Goal: Transaction & Acquisition: Purchase product/service

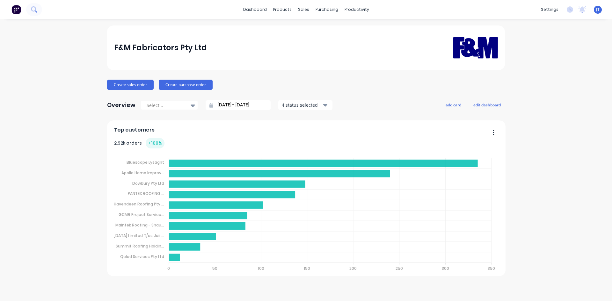
click at [33, 11] on icon at bounding box center [34, 9] width 6 height 6
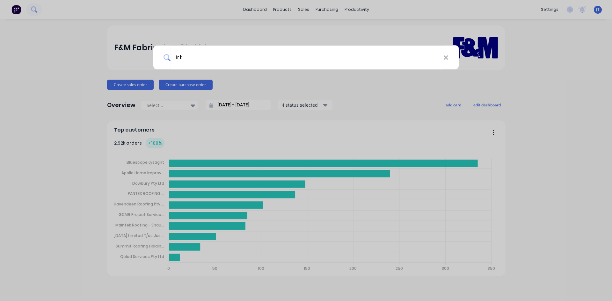
type input "irt"
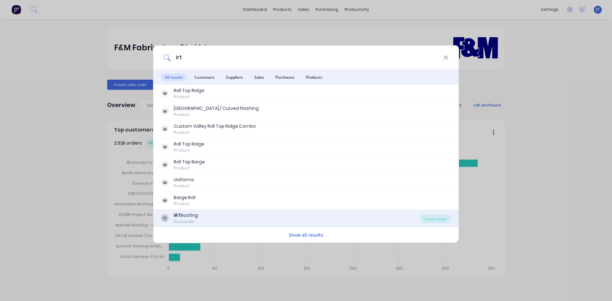
click at [243, 215] on div "IR IRT Roofing Customer" at bounding box center [290, 218] width 259 height 12
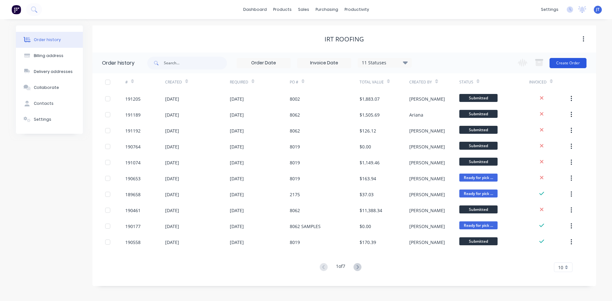
click at [559, 59] on button "Create Order" at bounding box center [567, 63] width 37 height 10
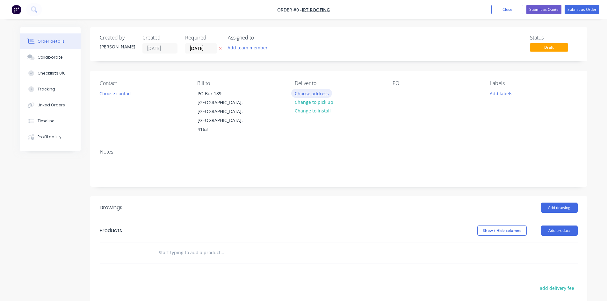
click at [308, 91] on button "Choose address" at bounding box center [311, 93] width 41 height 9
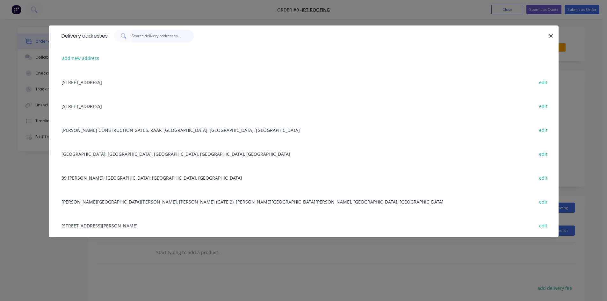
click at [141, 34] on input "text" at bounding box center [163, 36] width 62 height 13
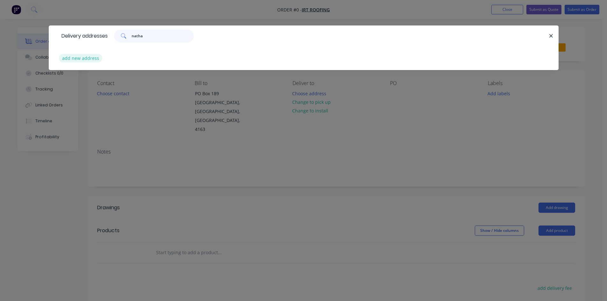
type input "natha"
click at [78, 55] on button "add new address" at bounding box center [81, 58] width 44 height 9
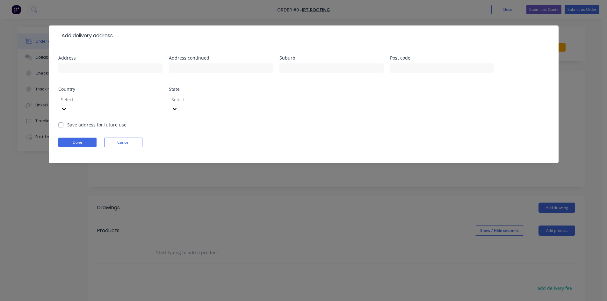
click at [95, 61] on div "Address" at bounding box center [110, 68] width 104 height 25
click at [94, 65] on input "text" at bounding box center [110, 68] width 104 height 10
type input "G"
type input "e"
type input "eAs"
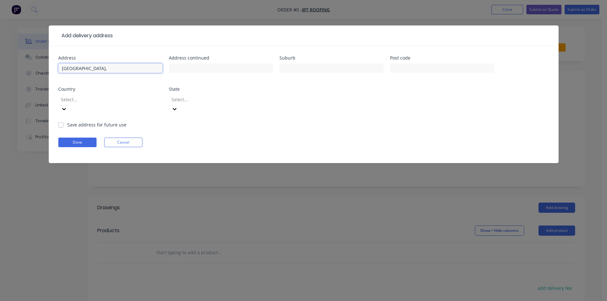
type input "East Creek Rd,"
type input "Griffith"
click at [75, 138] on button "Done" at bounding box center [77, 143] width 38 height 10
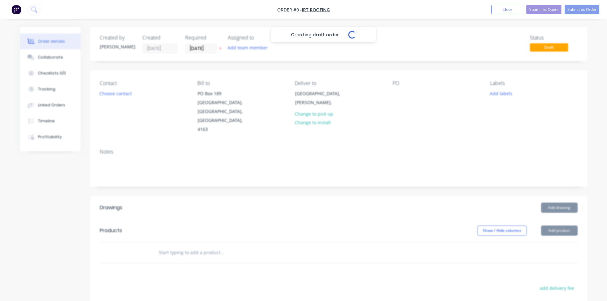
click at [132, 144] on div "Creating draft order... Loading..." at bounding box center [323, 177] width 607 height 301
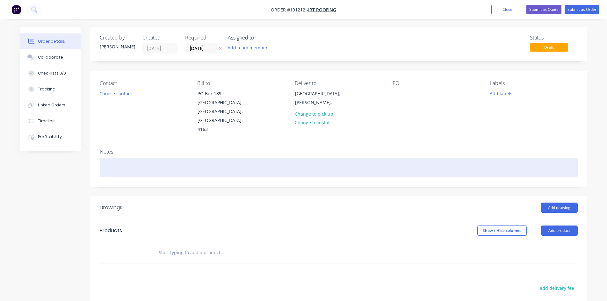
click at [132, 158] on div at bounding box center [339, 167] width 478 height 19
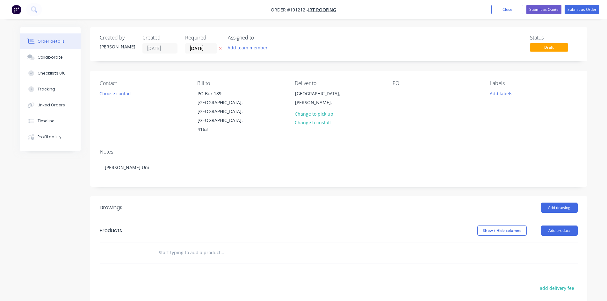
click at [132, 86] on div "Contact" at bounding box center [143, 83] width 87 height 6
drag, startPoint x: 132, startPoint y: 89, endPoint x: 129, endPoint y: 96, distance: 7.0
click at [132, 91] on div "Contact Choose contact" at bounding box center [143, 107] width 87 height 54
click at [129, 96] on button "Choose contact" at bounding box center [115, 93] width 39 height 9
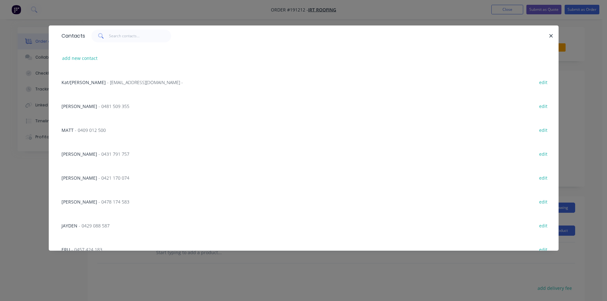
click at [107, 152] on span "- 0431 791 757" at bounding box center [113, 154] width 31 height 6
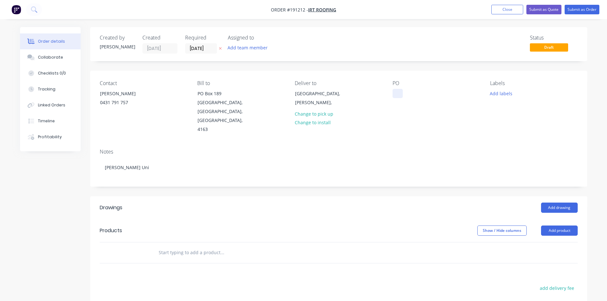
click at [400, 90] on div at bounding box center [397, 93] width 10 height 9
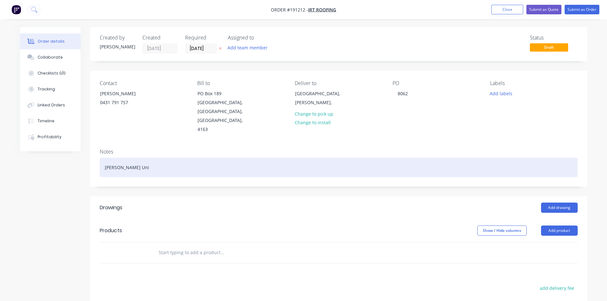
click at [406, 158] on div "Griffith Uni" at bounding box center [339, 167] width 478 height 19
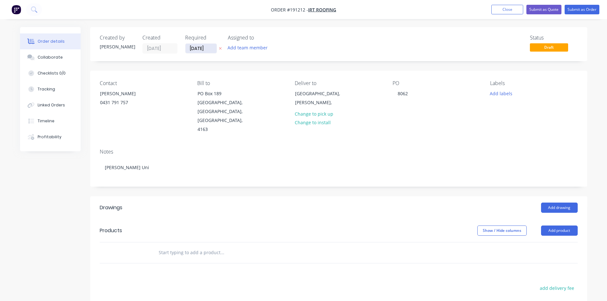
click at [197, 47] on input "29/08/25" at bounding box center [200, 49] width 31 height 10
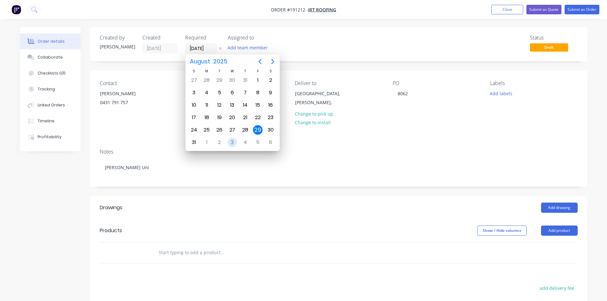
click at [226, 143] on div "3" at bounding box center [232, 142] width 13 height 12
type input "03/09/25"
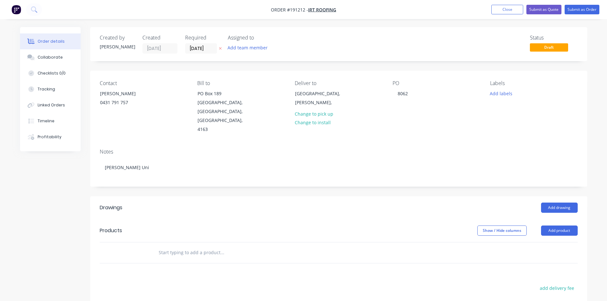
click at [190, 246] on input "text" at bounding box center [221, 252] width 127 height 13
type input "Sample pipe as attached"
click at [571, 16] on nav "Order #191212 - IRT Roofing Add product Close Submit as Quote Submit as Order" at bounding box center [303, 9] width 607 height 19
click at [575, 11] on button "Submit as Order" at bounding box center [581, 10] width 35 height 10
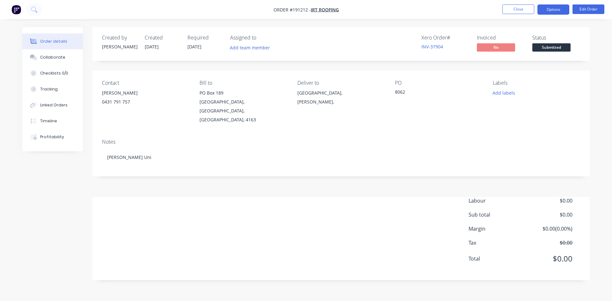
click at [551, 14] on button "Options" at bounding box center [553, 9] width 32 height 10
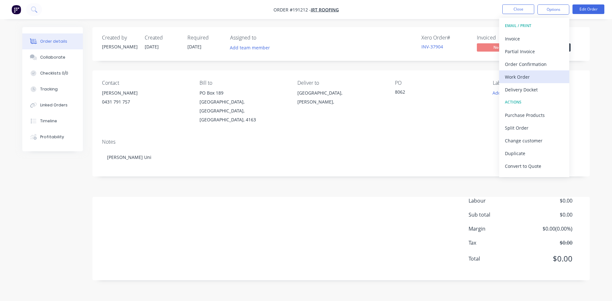
click at [531, 79] on div "Work Order" at bounding box center [533, 76] width 59 height 9
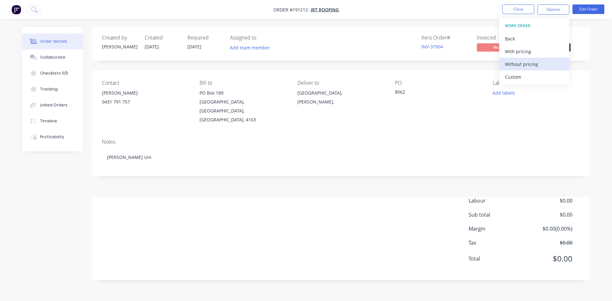
click at [532, 66] on div "Without pricing" at bounding box center [533, 64] width 59 height 9
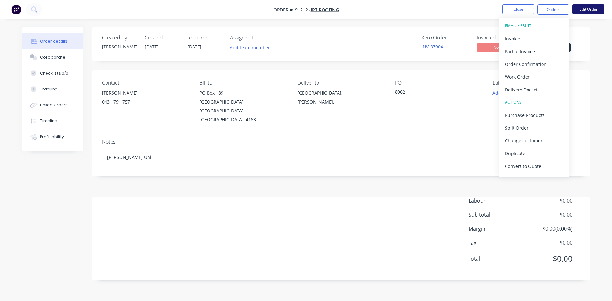
click at [582, 11] on button "Edit Order" at bounding box center [588, 9] width 32 height 10
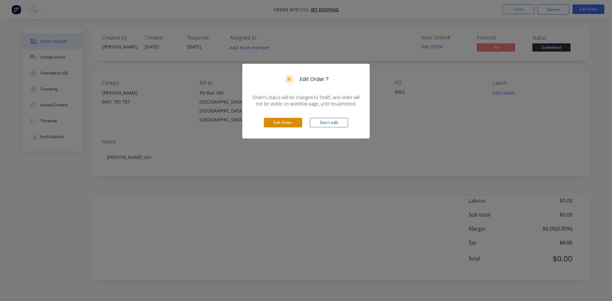
click at [278, 122] on button "Edit Order" at bounding box center [283, 123] width 38 height 10
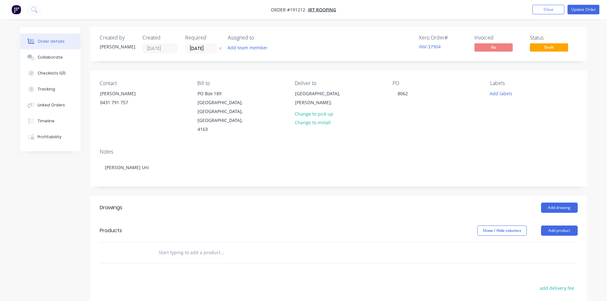
click at [183, 246] on input "text" at bounding box center [221, 252] width 127 height 13
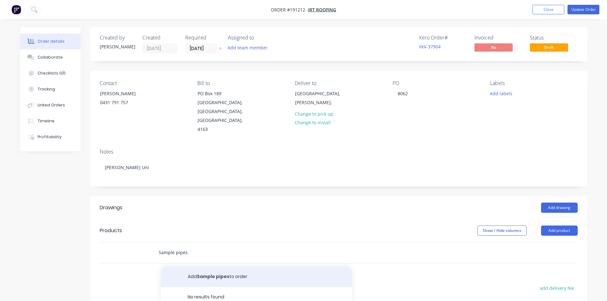
type input "Sample pipes"
click at [186, 267] on button "Add Sample pipes to order" at bounding box center [256, 277] width 191 height 20
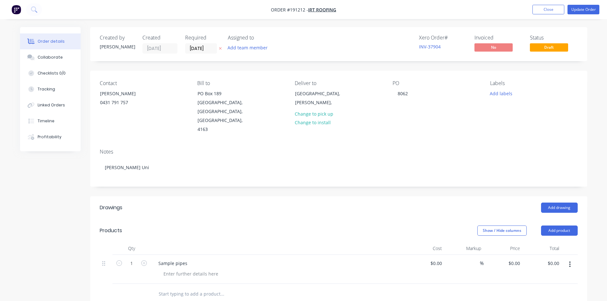
drag, startPoint x: 250, startPoint y: 216, endPoint x: 351, endPoint y: 144, distance: 123.7
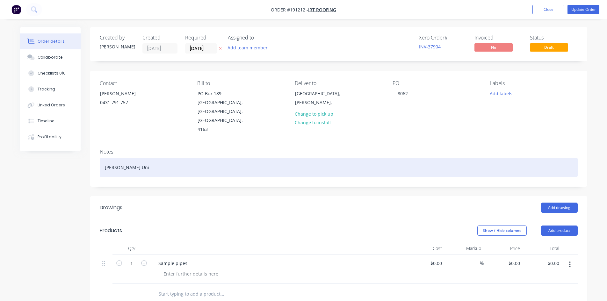
click at [250, 225] on div "Show / Hide columns Add product" at bounding box center [389, 230] width 376 height 10
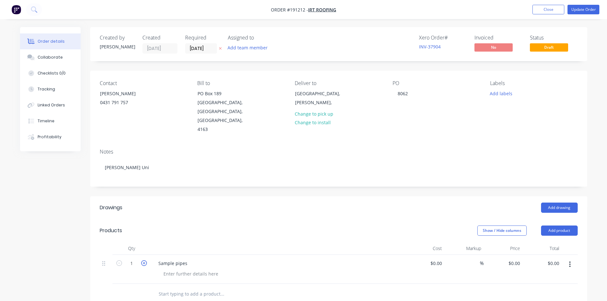
click at [144, 260] on icon "button" at bounding box center [144, 263] width 6 height 6
type input "2"
click at [576, 9] on button "Update Order" at bounding box center [583, 10] width 32 height 10
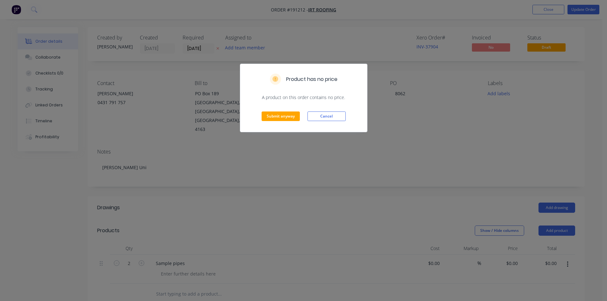
click at [275, 110] on div "Submit anyway Cancel" at bounding box center [303, 116] width 127 height 31
click at [275, 113] on button "Submit anyway" at bounding box center [280, 116] width 38 height 10
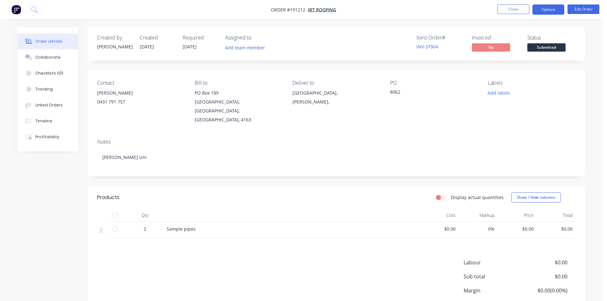
click at [559, 12] on button "Options" at bounding box center [548, 9] width 32 height 10
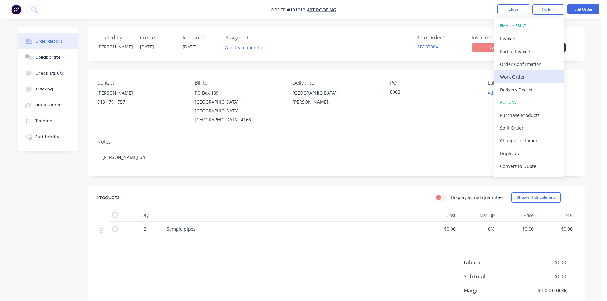
click at [533, 74] on div "Work Order" at bounding box center [529, 76] width 59 height 9
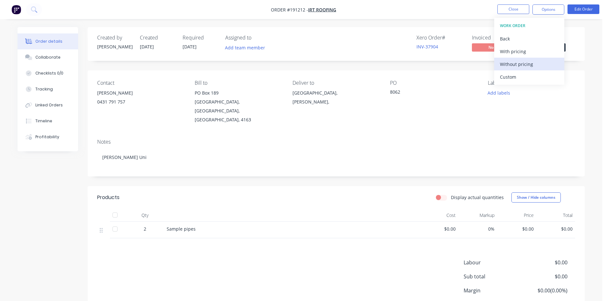
click at [532, 65] on div "Without pricing" at bounding box center [529, 64] width 59 height 9
click at [33, 7] on icon at bounding box center [33, 8] width 5 height 5
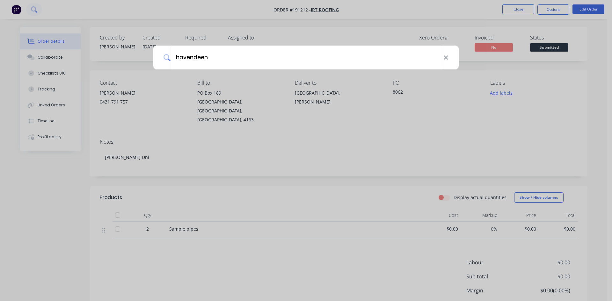
type input "havendeen"
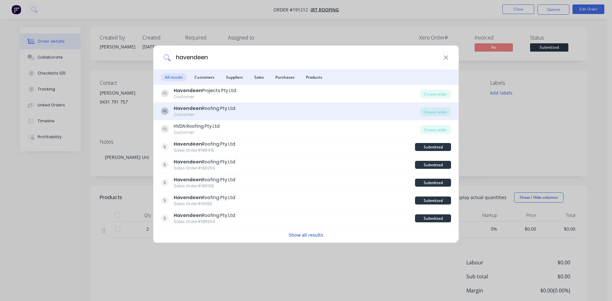
click at [207, 108] on div "Havendeen Roofing Pty Ltd" at bounding box center [204, 108] width 61 height 7
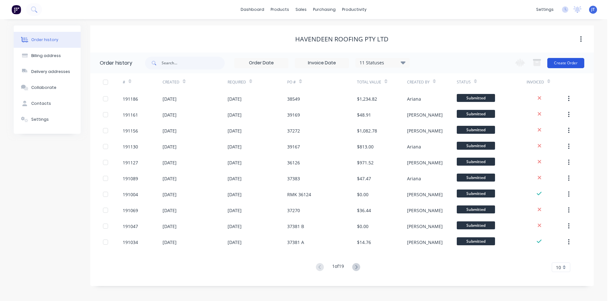
click at [577, 60] on button "Create Order" at bounding box center [565, 63] width 37 height 10
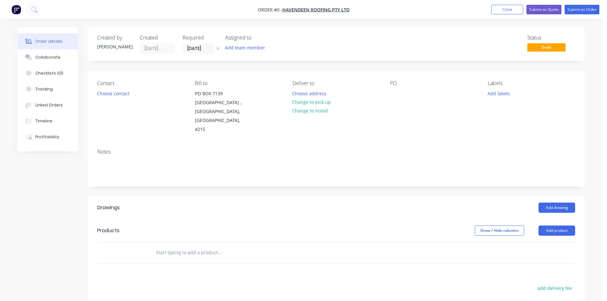
click at [215, 250] on div at bounding box center [262, 252] width 229 height 21
click at [219, 248] on input "text" at bounding box center [219, 252] width 127 height 13
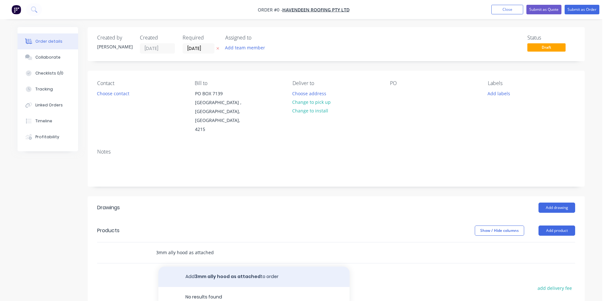
type input "3mm ally hood as attached"
click at [211, 267] on button "Add 3mm ally hood as attached to order" at bounding box center [253, 277] width 191 height 20
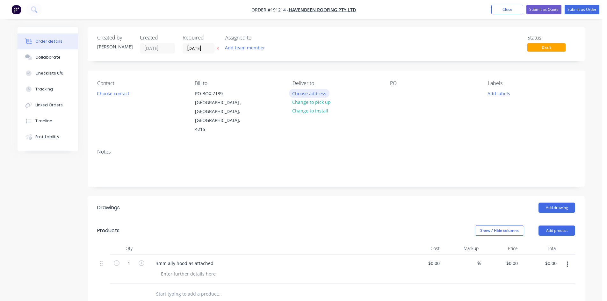
click at [321, 94] on button "Choose address" at bounding box center [309, 93] width 41 height 9
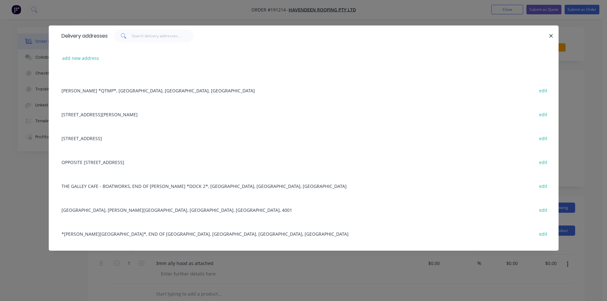
scroll to position [212, 0]
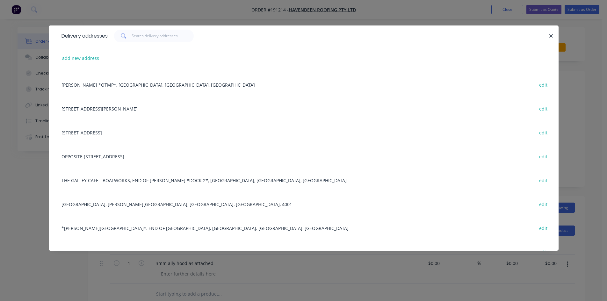
click at [144, 137] on div "22 CASE STREET, (STORE), SOUTHPORT, Queensland, Australia, 4215 edit" at bounding box center [303, 132] width 490 height 24
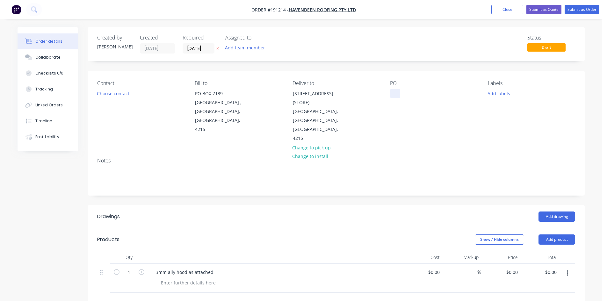
click at [399, 92] on div at bounding box center [395, 93] width 10 height 9
click at [512, 268] on div "0 $0.00" at bounding box center [511, 272] width 17 height 9
type input "$950.00"
click at [384, 205] on header "Drawings Add drawing" at bounding box center [336, 216] width 497 height 23
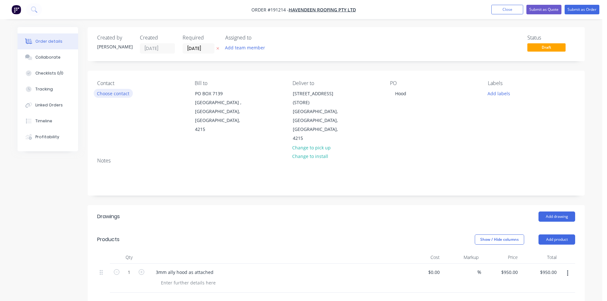
click at [101, 91] on button "Choose contact" at bounding box center [113, 93] width 39 height 9
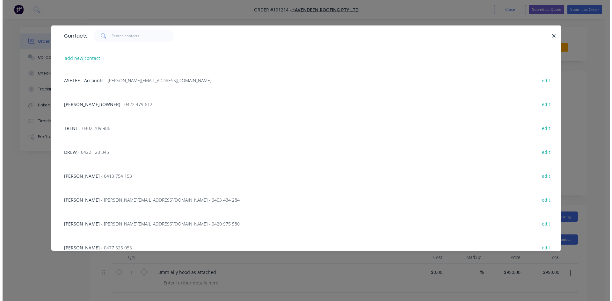
scroll to position [0, 0]
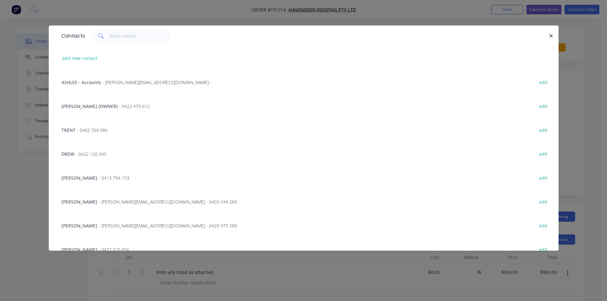
click at [192, 259] on div "Contacts add new contact ASHLEE - Accounts - ashlee@havendeen.com.au - edit ROB…" at bounding box center [304, 142] width 510 height 235
click at [549, 35] on icon "button" at bounding box center [551, 36] width 4 height 6
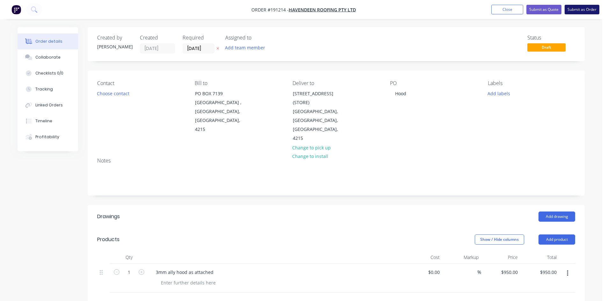
click at [594, 10] on button "Submit as Order" at bounding box center [581, 10] width 35 height 10
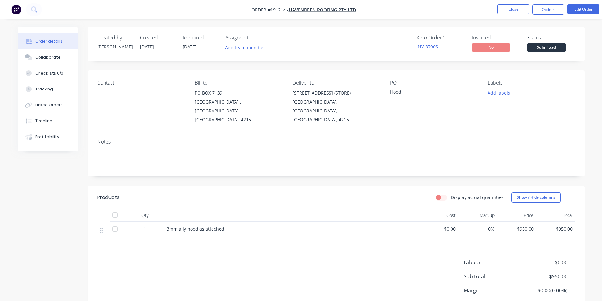
click at [586, 15] on nav "Order #191214 - Havendeen Roofing Pty Ltd Close Options Edit Order" at bounding box center [303, 9] width 607 height 19
click at [581, 12] on button "Edit Order" at bounding box center [583, 9] width 32 height 10
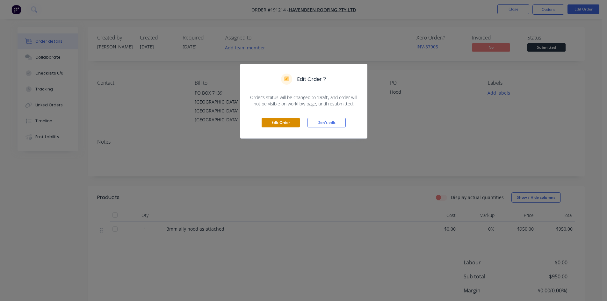
click at [279, 126] on button "Edit Order" at bounding box center [280, 123] width 38 height 10
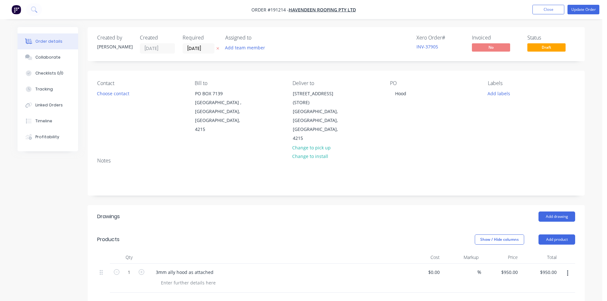
drag, startPoint x: 196, startPoint y: 50, endPoint x: 218, endPoint y: 59, distance: 23.7
click at [196, 50] on input "29/08/25" at bounding box center [198, 49] width 31 height 10
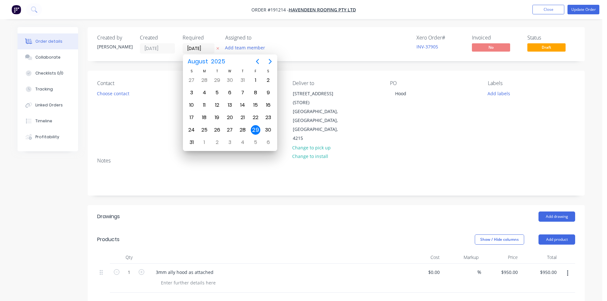
click at [215, 51] on button at bounding box center [217, 48] width 7 height 7
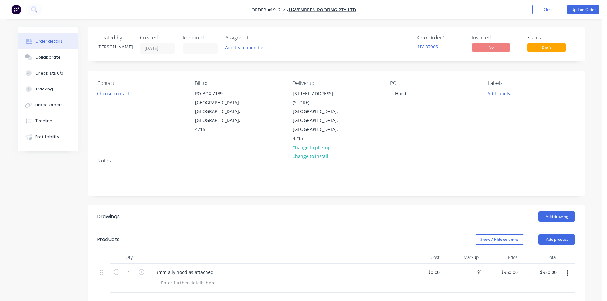
click at [592, 4] on nav "Order #191214 - Havendeen Roofing Pty Ltd Add product Close Update Order" at bounding box center [303, 9] width 607 height 19
click at [579, 13] on button "Update Order" at bounding box center [583, 10] width 32 height 10
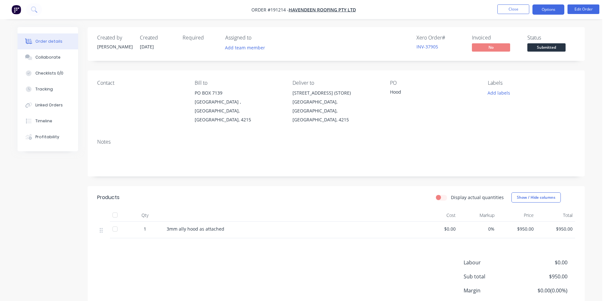
click at [546, 10] on button "Options" at bounding box center [548, 9] width 32 height 10
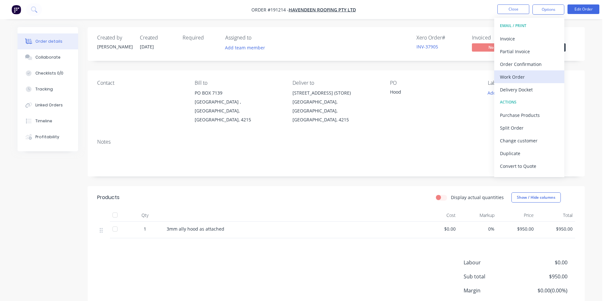
click at [523, 78] on div "Work Order" at bounding box center [529, 76] width 59 height 9
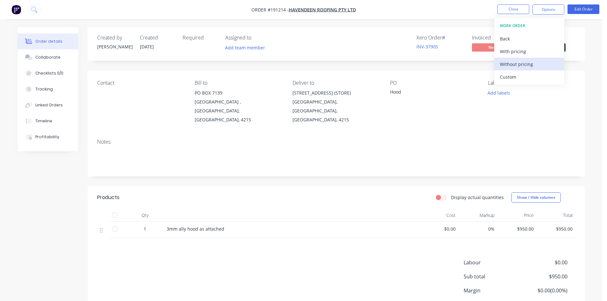
click at [526, 66] on div "Without pricing" at bounding box center [529, 64] width 59 height 9
click at [32, 5] on button at bounding box center [34, 9] width 16 height 13
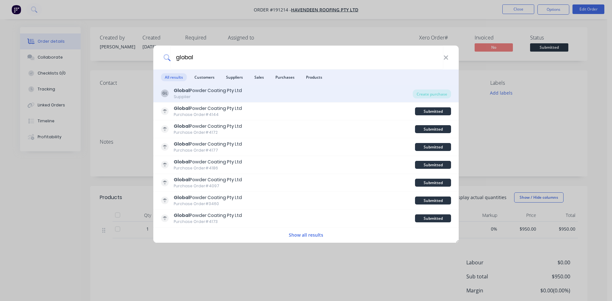
type input "global"
click at [330, 89] on div "GL Global Powder Coating Pty Ltd Supplier" at bounding box center [287, 93] width 252 height 12
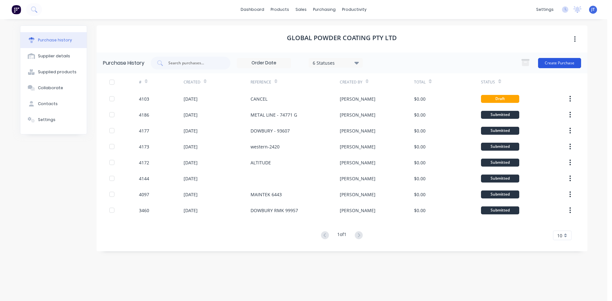
click at [556, 62] on button "Create Purchase" at bounding box center [559, 63] width 43 height 10
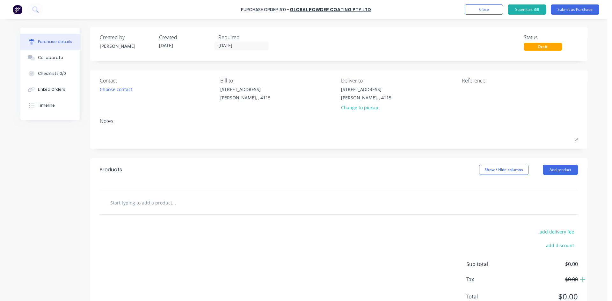
drag, startPoint x: 148, startPoint y: 199, endPoint x: 253, endPoint y: 207, distance: 104.8
click at [149, 199] on input "text" at bounding box center [173, 202] width 127 height 13
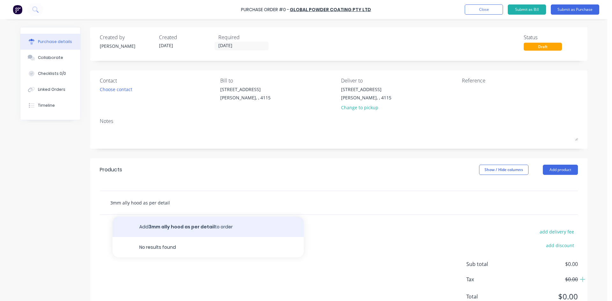
type input "3mm ally hood as per detail"
click at [176, 231] on button "Add 3mm ally hood as per detail to order" at bounding box center [207, 227] width 191 height 20
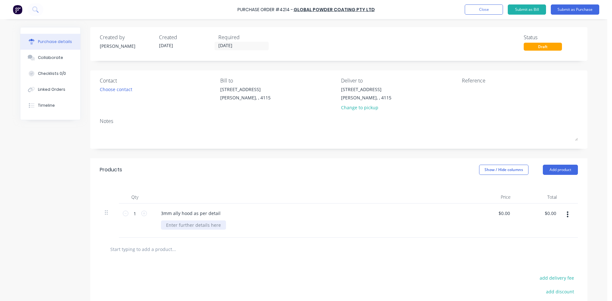
click at [186, 226] on div at bounding box center [193, 224] width 65 height 9
click at [221, 214] on div "3mm ally hood as per detail" at bounding box center [191, 213] width 70 height 9
click at [220, 254] on input "text" at bounding box center [173, 249] width 127 height 13
click at [358, 169] on div "Products Show / Hide columns Add product" at bounding box center [338, 169] width 497 height 23
click at [561, 8] on button "Submit as Purchase" at bounding box center [574, 9] width 48 height 10
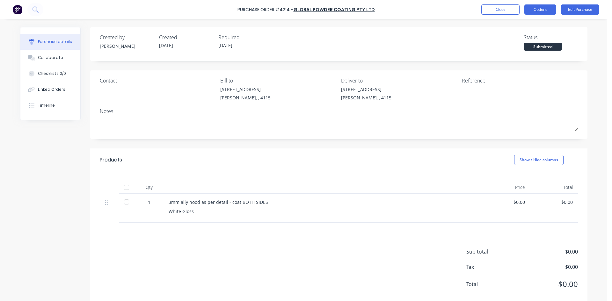
click at [532, 12] on button "Options" at bounding box center [540, 9] width 32 height 10
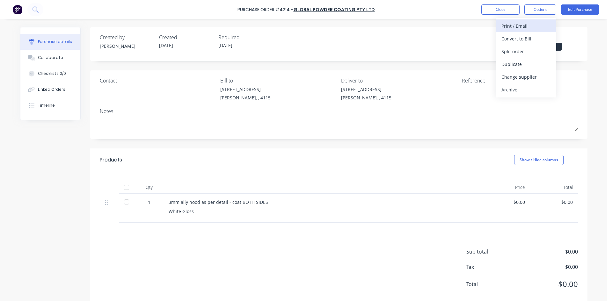
click at [524, 27] on div "Print / Email" at bounding box center [525, 25] width 49 height 9
click at [523, 50] on div "Without pricing" at bounding box center [525, 51] width 49 height 9
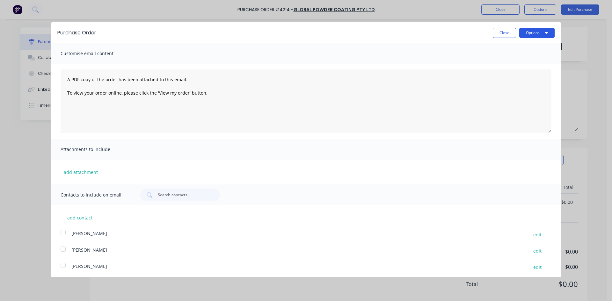
click at [524, 35] on button "Options" at bounding box center [536, 33] width 35 height 10
click at [524, 49] on div "Print" at bounding box center [523, 48] width 49 height 9
click at [492, 32] on button "Close" at bounding box center [503, 33] width 23 height 10
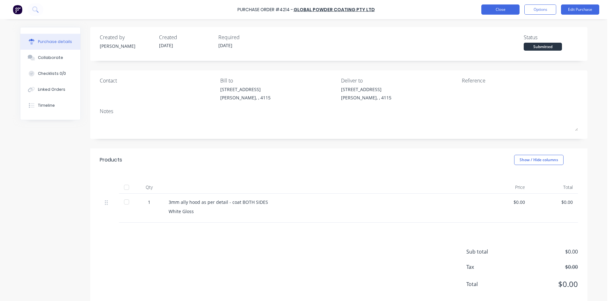
click at [499, 11] on button "Close" at bounding box center [500, 9] width 38 height 10
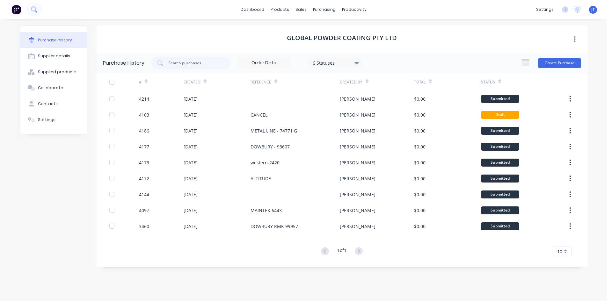
click at [39, 11] on button at bounding box center [34, 9] width 16 height 13
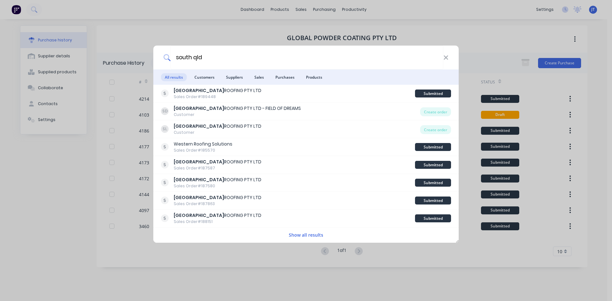
type input "south qld"
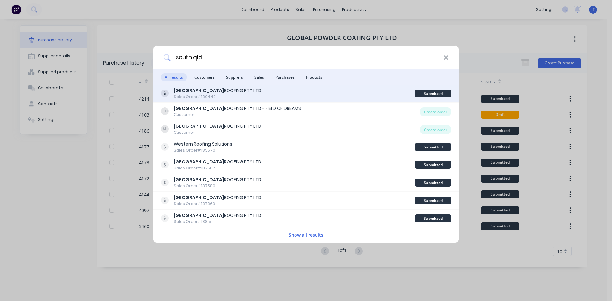
click at [255, 92] on div "SOUTH QLD ROOFING PTY LTD Sales Order #189448" at bounding box center [288, 93] width 254 height 12
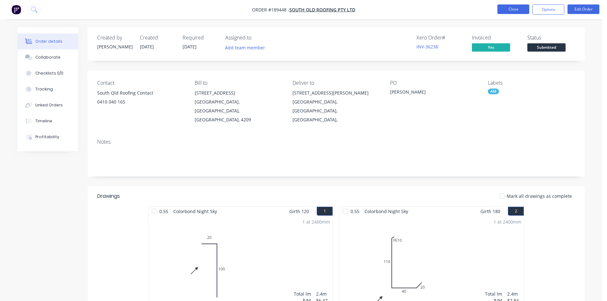
click at [506, 9] on button "Close" at bounding box center [513, 9] width 32 height 10
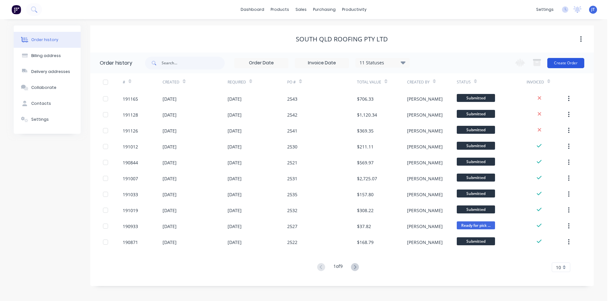
click at [555, 64] on button "Create Order" at bounding box center [565, 63] width 37 height 10
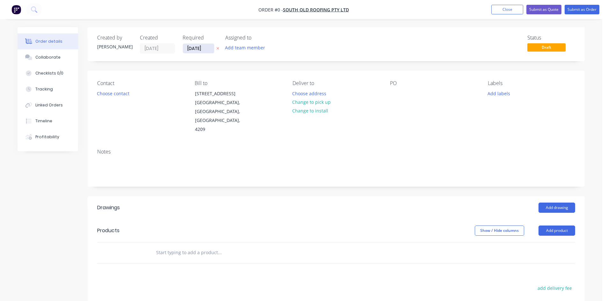
click at [200, 48] on input "29/08/25" at bounding box center [198, 49] width 31 height 10
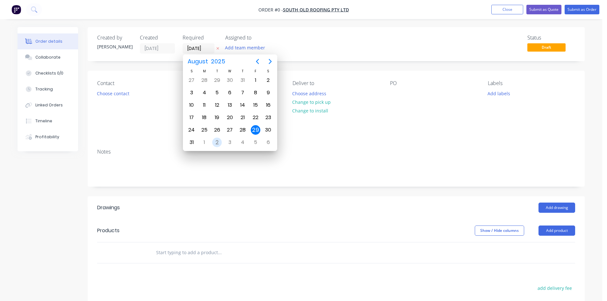
click at [213, 144] on div "2" at bounding box center [217, 143] width 10 height 10
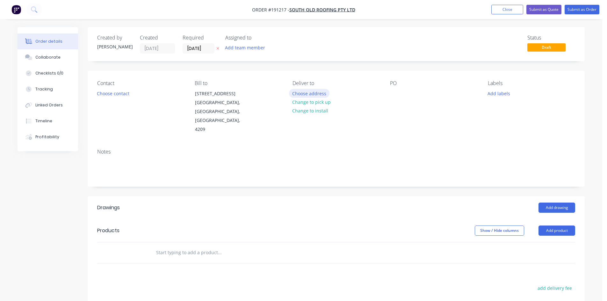
click at [307, 94] on button "Choose address" at bounding box center [309, 93] width 41 height 9
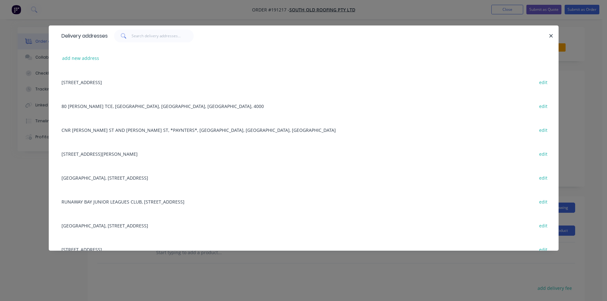
click at [147, 84] on div "36 PROUDLOCK DRIVE, WILLOW VALE, Queensland, Australia, 4209 edit" at bounding box center [303, 82] width 490 height 24
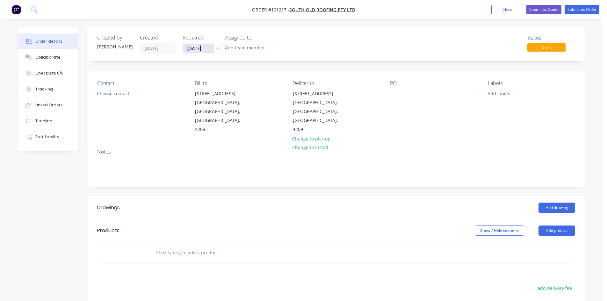
click at [193, 49] on input "02/09/25" at bounding box center [198, 49] width 31 height 10
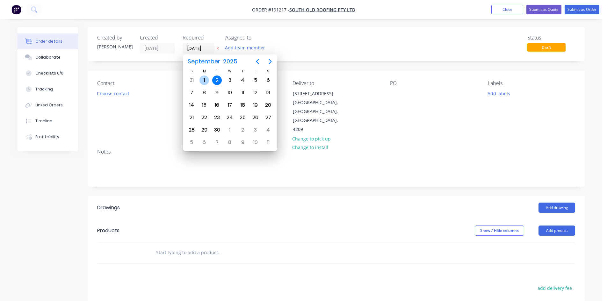
click at [206, 77] on div "1" at bounding box center [204, 80] width 10 height 10
type input "[DATE]"
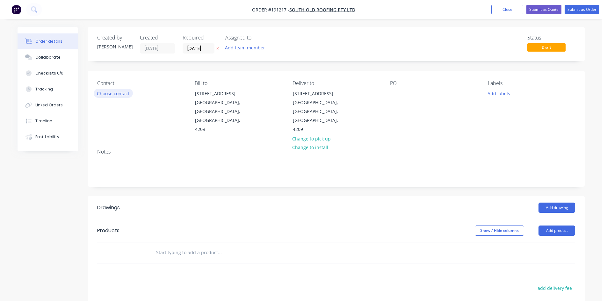
click at [103, 90] on button "Choose contact" at bounding box center [113, 93] width 39 height 9
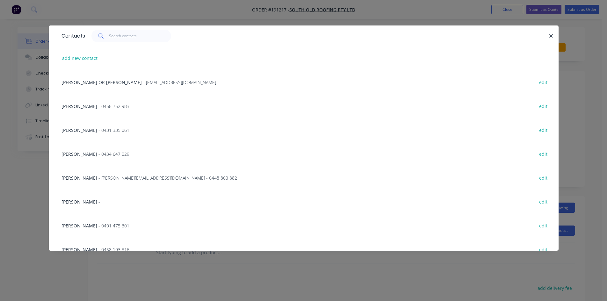
click at [98, 179] on span "- james@sqr.net.au - 0448 800 882" at bounding box center [167, 178] width 139 height 6
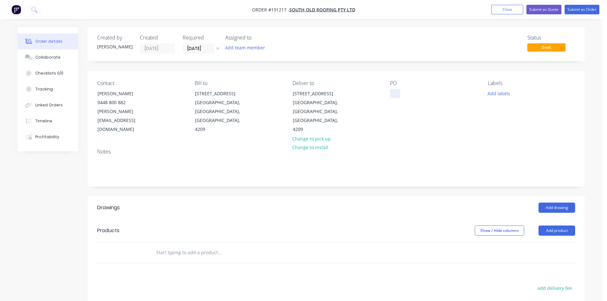
click at [399, 96] on div "PO" at bounding box center [433, 107] width 87 height 54
click at [396, 93] on div at bounding box center [395, 93] width 10 height 9
click at [553, 203] on button "Add drawing" at bounding box center [556, 208] width 37 height 10
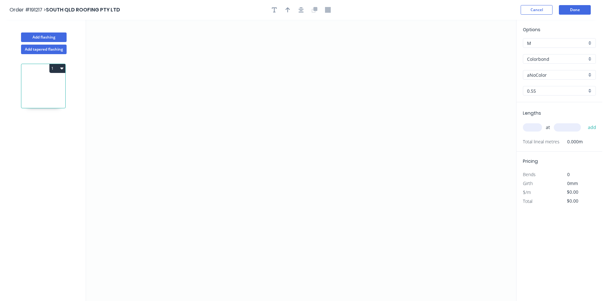
click at [553, 63] on div "Colorbond" at bounding box center [559, 59] width 73 height 10
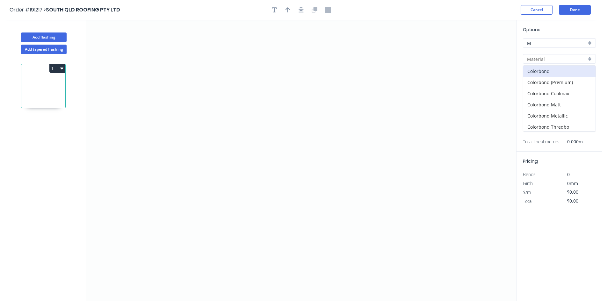
click at [551, 60] on input "text" at bounding box center [557, 59] width 60 height 7
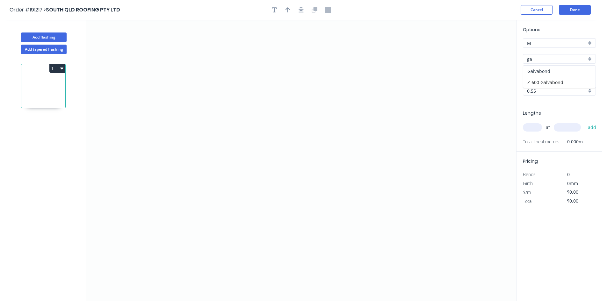
click at [549, 72] on div "Galvabond" at bounding box center [559, 71] width 72 height 11
type input "Galvabond"
click at [543, 88] on input "0.55" at bounding box center [557, 91] width 60 height 7
click at [538, 145] on div "1.6" at bounding box center [559, 147] width 72 height 11
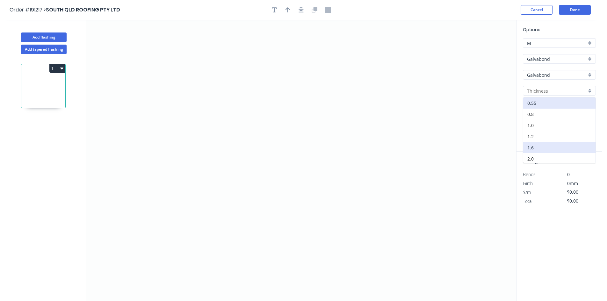
type input "1.6"
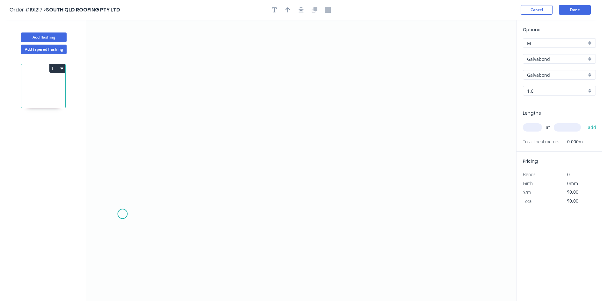
click at [122, 214] on icon "0" at bounding box center [301, 160] width 430 height 281
click at [175, 218] on icon "0" at bounding box center [301, 160] width 430 height 281
click at [177, 163] on icon "0 ?" at bounding box center [301, 160] width 430 height 281
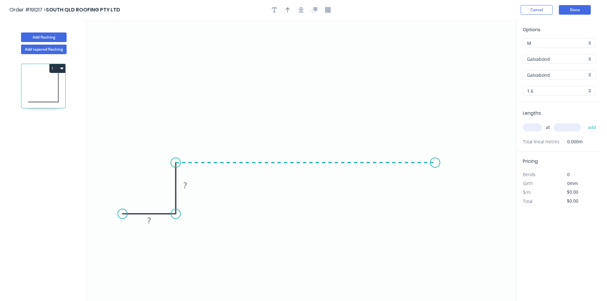
click at [439, 161] on icon "0 ? ?" at bounding box center [301, 160] width 430 height 281
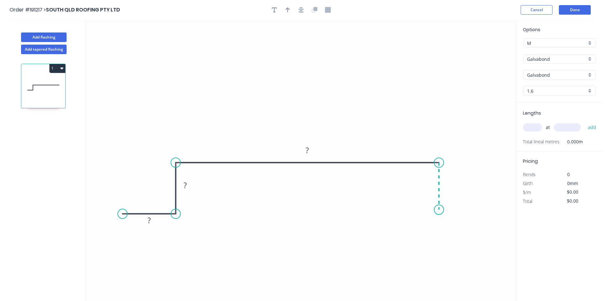
click at [441, 210] on icon "0 ? ? ?" at bounding box center [301, 160] width 430 height 281
click at [485, 208] on icon "0 ? ? ? ?" at bounding box center [301, 160] width 430 height 281
click at [485, 208] on circle at bounding box center [485, 210] width 10 height 10
click at [459, 218] on rect at bounding box center [461, 216] width 13 height 9
type input "$18.14"
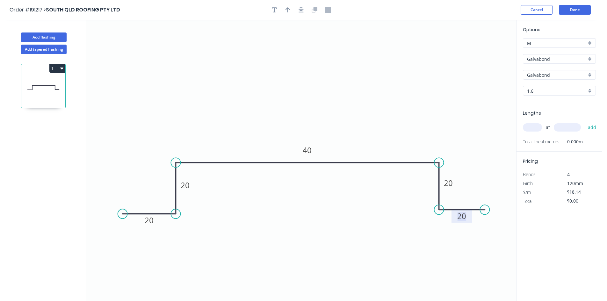
click at [533, 126] on input "text" at bounding box center [532, 127] width 19 height 8
type input "2"
type input "700"
click at [584, 122] on button "add" at bounding box center [591, 127] width 15 height 11
type input "$36.28"
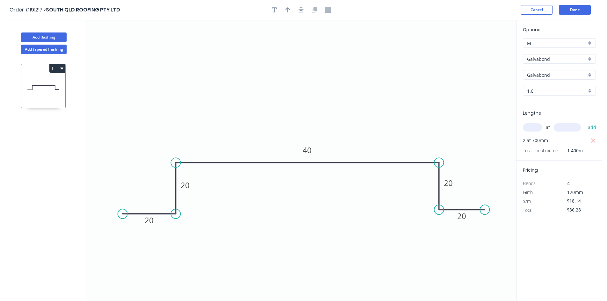
click at [577, 4] on header "Order #191217 > SOUTH QLD ROOFING PTY LTD Cancel Done" at bounding box center [301, 10] width 602 height 20
click at [577, 11] on button "Done" at bounding box center [575, 10] width 32 height 10
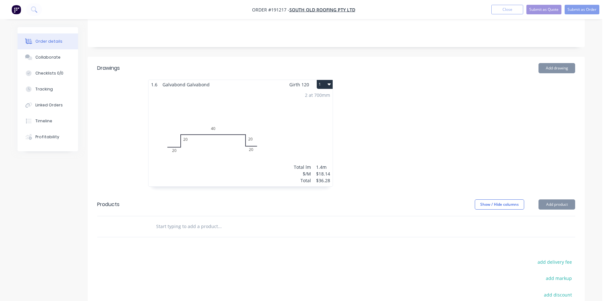
scroll to position [212, 0]
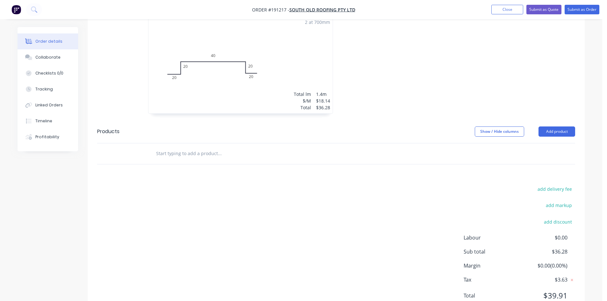
click at [219, 147] on input "text" at bounding box center [219, 153] width 127 height 13
type input "1.6mm gal box as per attached"
click at [214, 164] on div "Drawings Add drawing 1.6 Galvabond Galvabond Girth 120 1 0 20 20 40 20 20 0 20 …" at bounding box center [336, 150] width 497 height 333
click at [211, 147] on input "1.6mm gal box as per attached" at bounding box center [219, 153] width 127 height 13
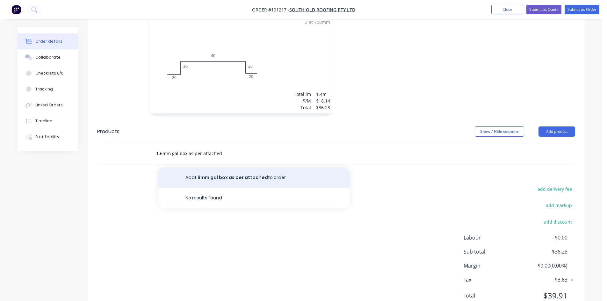
click at [214, 168] on button "Add 1.6mm gal box as per attached to order" at bounding box center [253, 178] width 191 height 20
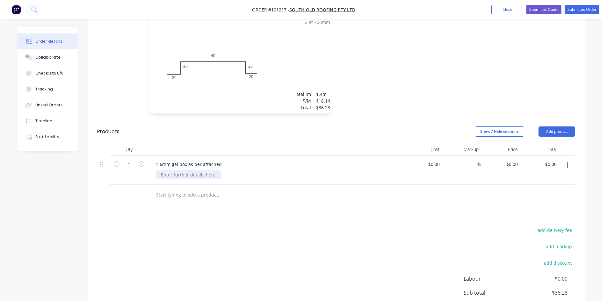
click at [177, 170] on div at bounding box center [188, 174] width 65 height 9
click at [224, 196] on div at bounding box center [262, 195] width 229 height 21
click at [583, 16] on nav "Order #191217 - SOUTH QLD ROOFING PTY LTD Add product Close Submit as Quote Sub…" at bounding box center [303, 9] width 607 height 19
click at [584, 13] on button "Submit as Order" at bounding box center [581, 10] width 35 height 10
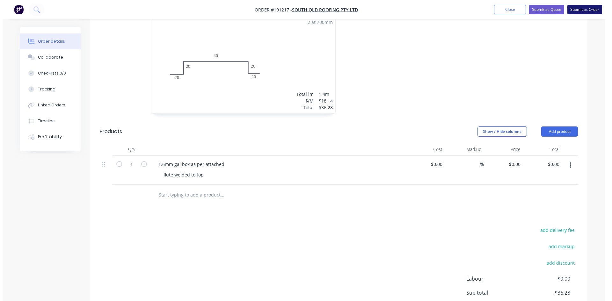
scroll to position [0, 0]
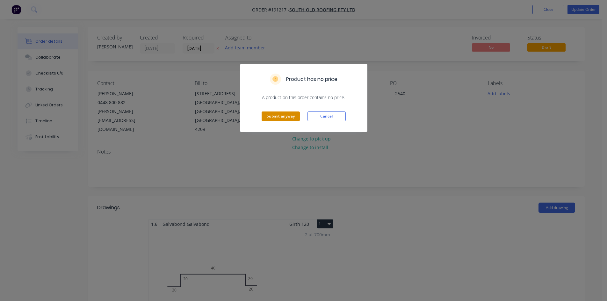
click at [287, 116] on button "Submit anyway" at bounding box center [280, 116] width 38 height 10
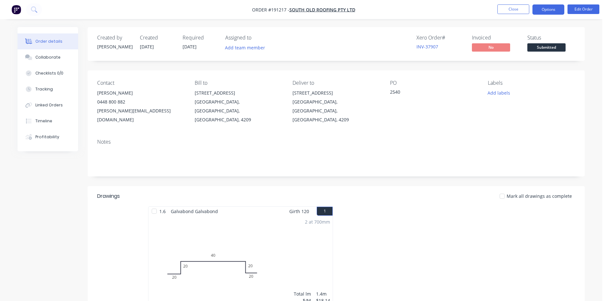
click at [542, 12] on button "Options" at bounding box center [548, 9] width 32 height 10
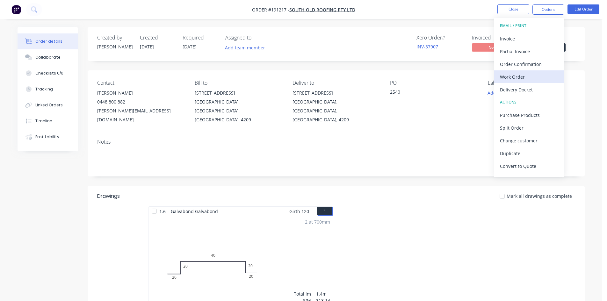
click at [524, 75] on div "Work Order" at bounding box center [529, 76] width 59 height 9
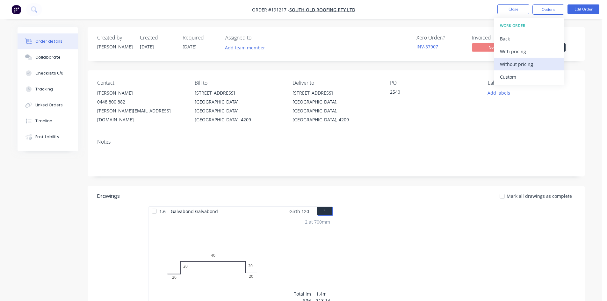
click at [526, 63] on div "Without pricing" at bounding box center [529, 64] width 59 height 9
click at [15, 6] on img "button" at bounding box center [16, 10] width 10 height 10
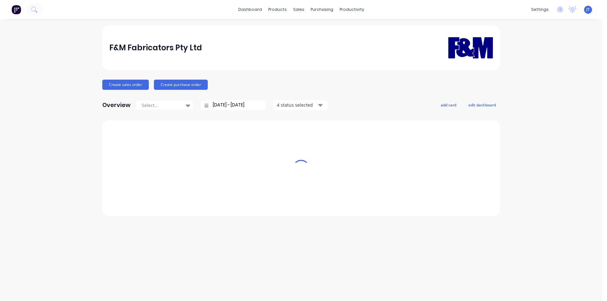
click at [15, 6] on img at bounding box center [16, 10] width 10 height 10
